Goal: Task Accomplishment & Management: Manage account settings

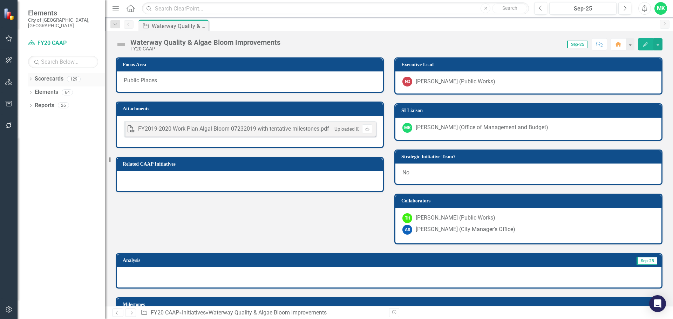
click at [33, 78] on icon "Dropdown" at bounding box center [30, 80] width 5 height 4
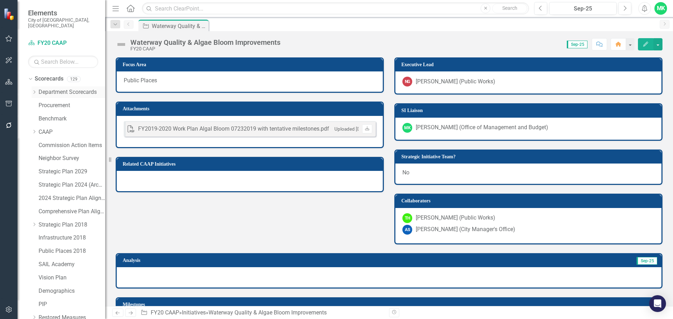
click at [34, 90] on icon "Dropdown" at bounding box center [34, 92] width 5 height 4
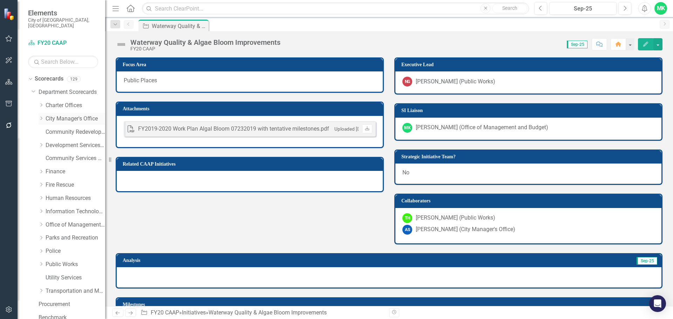
click at [40, 116] on icon "Dropdown" at bounding box center [41, 118] width 5 height 4
click at [40, 115] on icon "Dropdown" at bounding box center [41, 117] width 4 height 5
click at [60, 115] on link "City Manager's Office" at bounding box center [76, 119] width 60 height 8
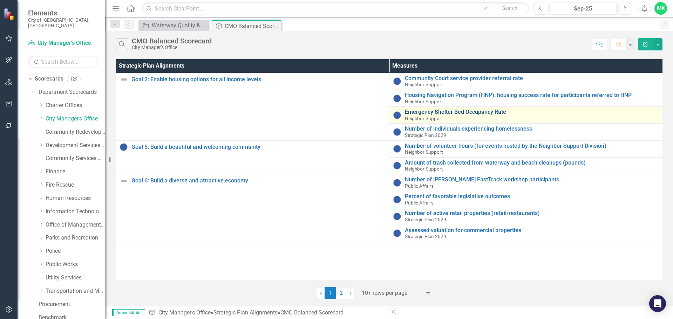
click at [433, 113] on link "Emergency Shelter Bed Occupancy Rate" at bounding box center [532, 112] width 254 height 6
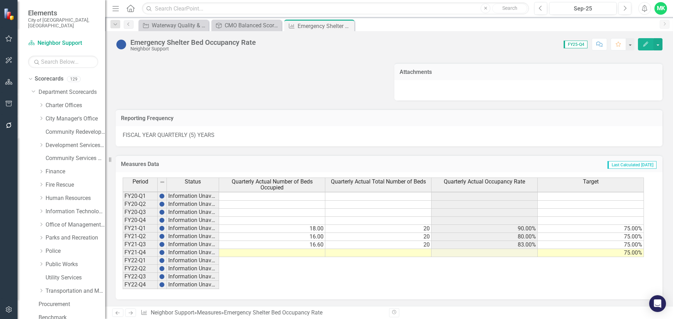
scroll to position [129, 0]
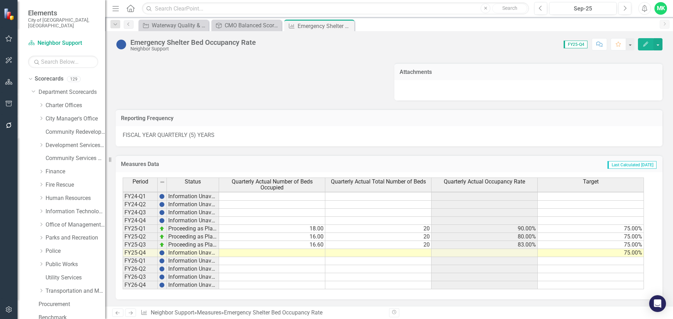
click at [546, 262] on tbody "FY20-Q2 Information Unavailable FY20-Q3 Information Unavailable FY20-Q4 Informa…" at bounding box center [383, 181] width 521 height 218
type textarea "80"
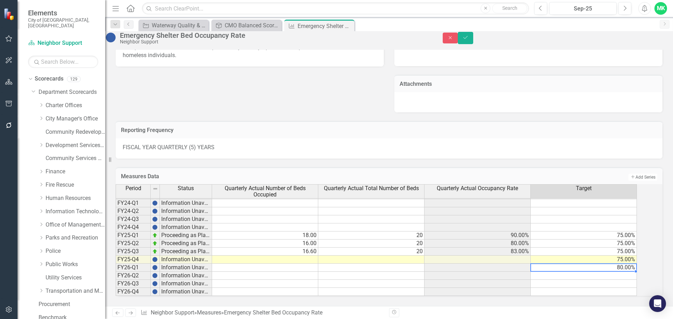
click at [631, 264] on td "80.00%" at bounding box center [584, 268] width 106 height 8
drag, startPoint x: 643, startPoint y: 265, endPoint x: 644, endPoint y: 288, distance: 23.5
click at [116, 304] on div at bounding box center [116, 304] width 0 height 0
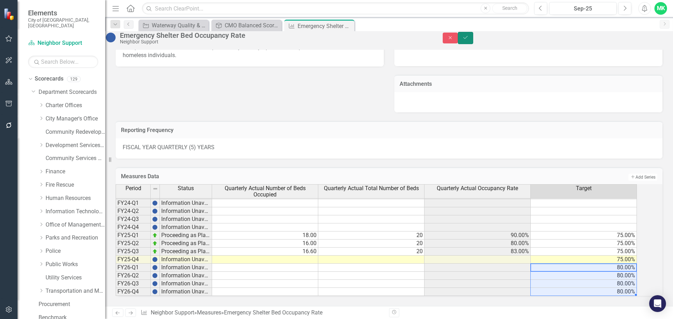
click at [469, 40] on icon "Save" at bounding box center [465, 37] width 6 height 5
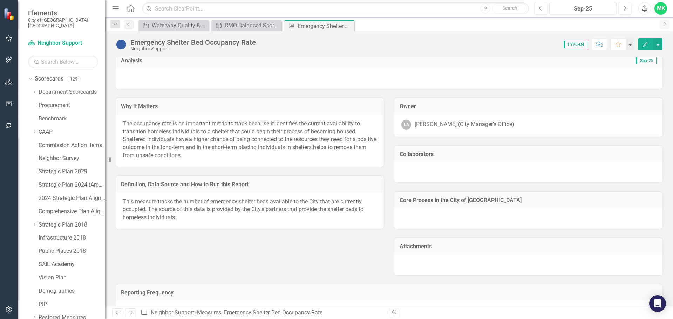
scroll to position [149, 0]
click at [168, 202] on p "This measure tracks the number of emergency shelter beds available to the City …" at bounding box center [250, 210] width 254 height 24
click at [233, 208] on p "This measure tracks the number of emergency shelter beds available to the City …" at bounding box center [250, 210] width 254 height 24
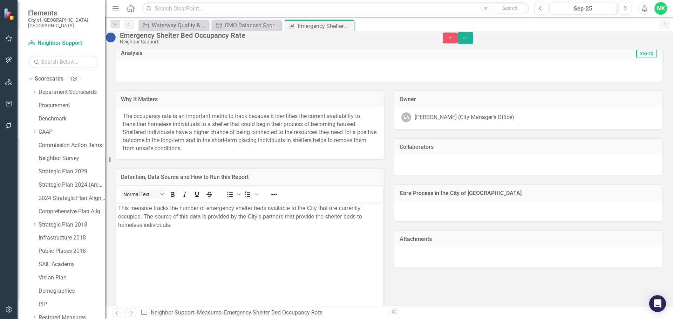
scroll to position [0, 0]
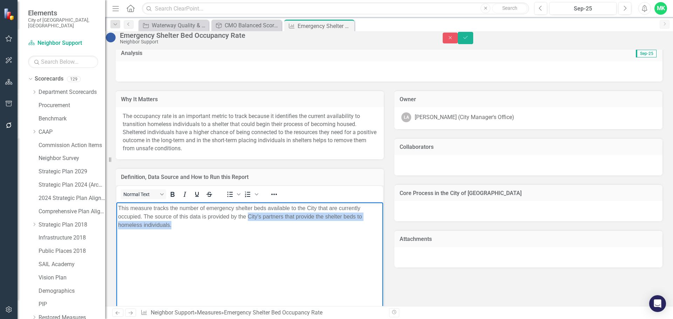
drag, startPoint x: 248, startPoint y: 216, endPoint x: 291, endPoint y: 223, distance: 44.4
click at [291, 223] on p "This measure tracks the number of emergency shelter beds available to the City …" at bounding box center [249, 216] width 263 height 25
copy p "City's partners that provide the shelter beds to homeless individuals."
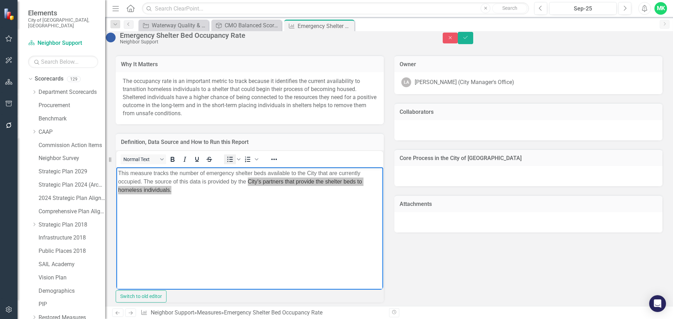
scroll to position [114, 0]
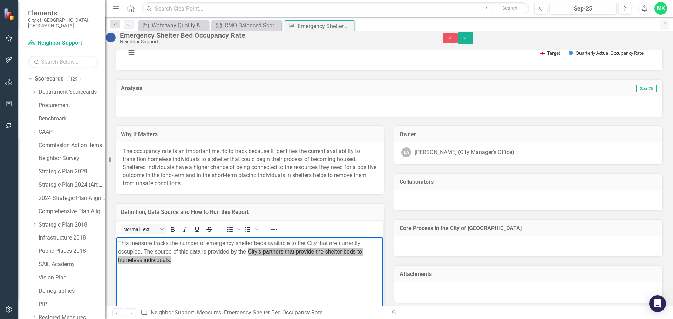
click at [231, 180] on p "The occupancy rate is an important metric to track because it identifies the cu…" at bounding box center [250, 168] width 254 height 40
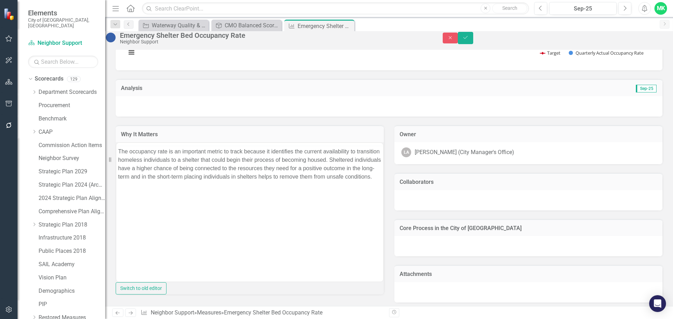
scroll to position [0, 0]
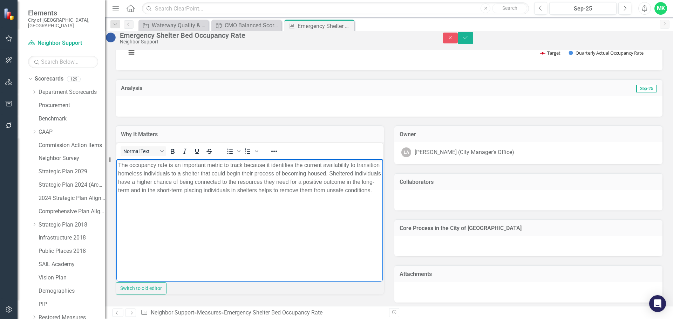
drag, startPoint x: 214, startPoint y: 198, endPoint x: 116, endPoint y: 161, distance: 104.6
click at [116, 161] on html "The occupancy rate is an important metric to track because it identifies the cu…" at bounding box center [249, 212] width 267 height 105
copy p "The occupancy rate is an important metric to track because it identifies the cu…"
